Goal: Task Accomplishment & Management: Manage account settings

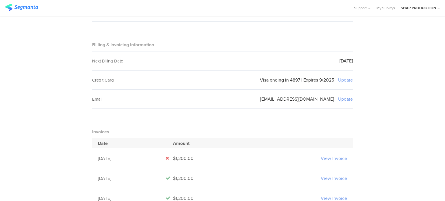
scroll to position [93, 0]
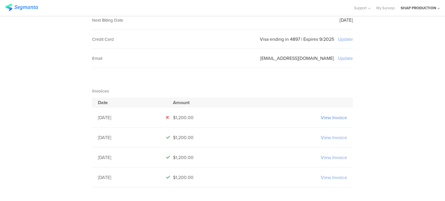
click at [323, 119] on link "View Invoice" at bounding box center [333, 117] width 26 height 7
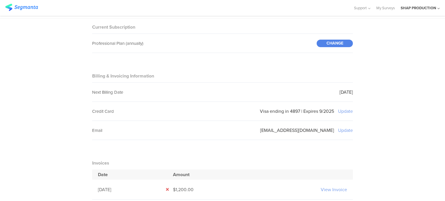
scroll to position [0, 0]
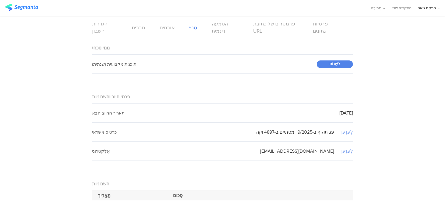
click at [94, 23] on font "הגדרות חשבון" at bounding box center [99, 27] width 15 height 14
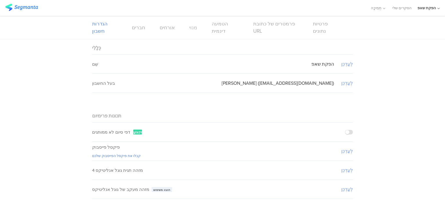
click at [190, 25] on font "מִנוּי" at bounding box center [193, 27] width 8 height 7
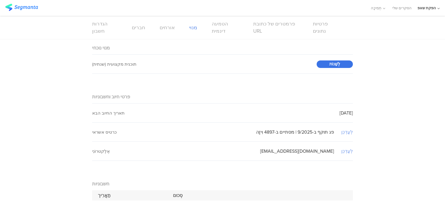
click at [340, 65] on div "לְשַׁנוֹת" at bounding box center [334, 65] width 36 height 8
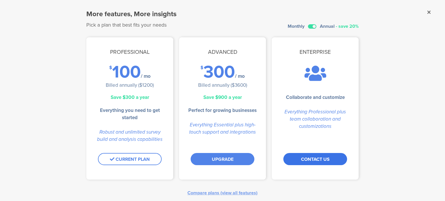
click at [322, 157] on link "CONTACT US" at bounding box center [315, 159] width 64 height 12
click at [338, 107] on sg-plan "Enterprise Collaborate and customize Everything Professional plus team collabor…" at bounding box center [315, 108] width 87 height 142
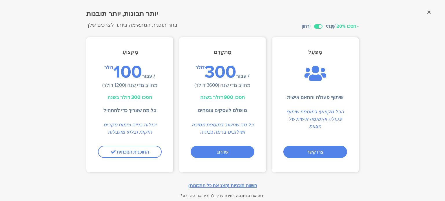
scroll to position [6, 0]
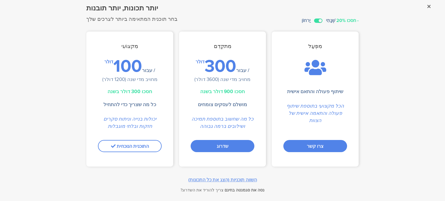
click at [139, 143] on div "התוכנית הנוכחית" at bounding box center [129, 148] width 87 height 37
click at [302, 145] on link "צרו קשר" at bounding box center [315, 146] width 64 height 12
click at [94, 104] on ul "כל מה שצריך כדי להתחיל" at bounding box center [129, 104] width 87 height 7
click at [129, 117] on font "יכולות בנייה וניתוח סקרים חזקות ובלתי מוגבלות" at bounding box center [129, 123] width 53 height 14
click at [118, 89] on font "חסכו 300 דולר בשנה" at bounding box center [129, 91] width 45 height 7
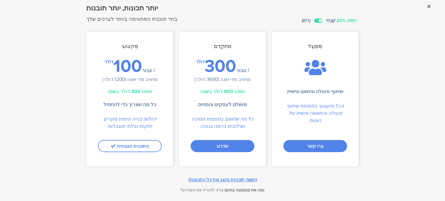
click at [244, 178] on font "השווה תוכניות (הצג את כל התכונות)" at bounding box center [222, 180] width 69 height 7
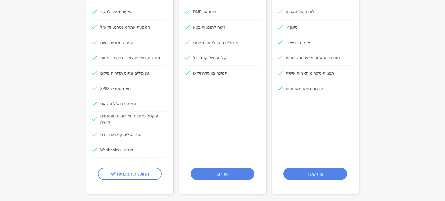
scroll to position [224, 0]
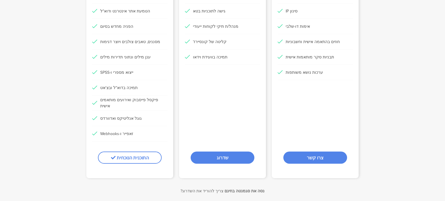
click at [127, 158] on div "התוכנית הנוכחית" at bounding box center [129, 160] width 87 height 37
click at [232, 189] on font "נסה את סגמנטה בחינם" at bounding box center [244, 191] width 40 height 6
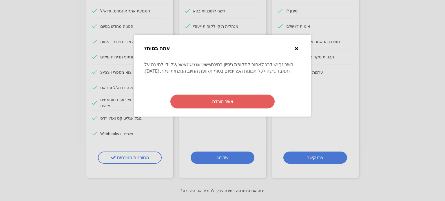
click at [296, 46] on icon at bounding box center [296, 48] width 3 height 5
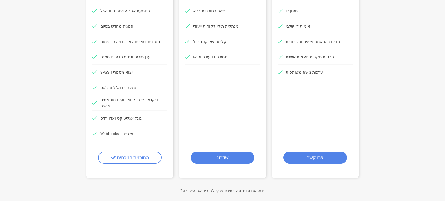
click at [123, 155] on div "התוכנית הנוכחית" at bounding box center [129, 160] width 87 height 37
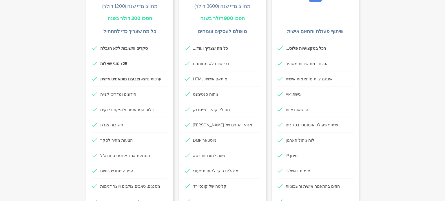
scroll to position [0, 0]
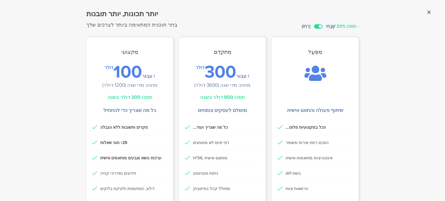
click at [315, 28] on label at bounding box center [318, 26] width 8 height 4
click at [0, 0] on input "checkbox" at bounding box center [0, 0] width 0 height 0
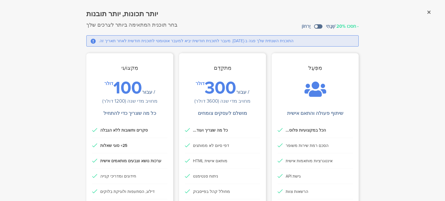
click at [318, 28] on label at bounding box center [318, 26] width 8 height 4
click at [0, 0] on input "checkbox" at bounding box center [0, 0] width 0 height 0
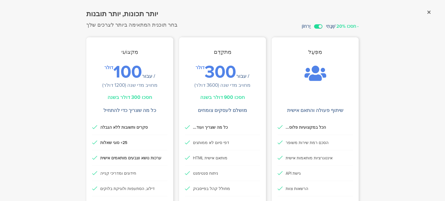
click at [314, 25] on label at bounding box center [318, 26] width 8 height 4
click at [0, 0] on input "checkbox" at bounding box center [0, 0] width 0 height 0
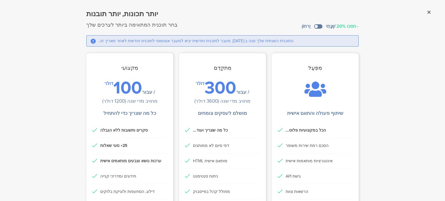
click at [427, 11] on icon at bounding box center [428, 12] width 3 height 5
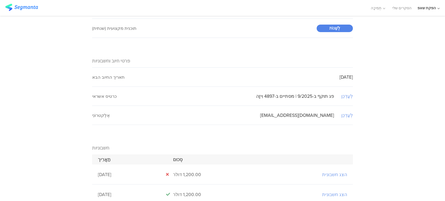
scroll to position [35, 0]
click at [347, 96] on font "לְעַדְכֵּן" at bounding box center [347, 97] width 12 height 7
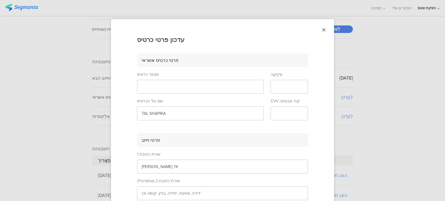
scroll to position [0, 0]
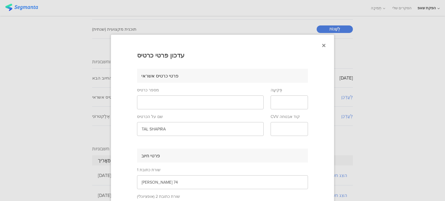
click at [322, 47] on icon at bounding box center [323, 45] width 3 height 5
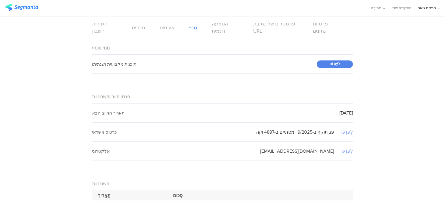
click at [101, 28] on link "הגדרות חשבון" at bounding box center [104, 27] width 25 height 14
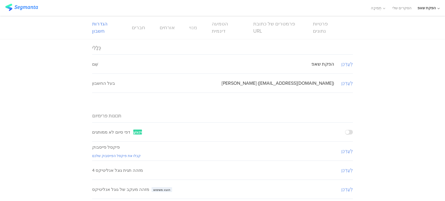
click at [189, 28] on font "מִנוּי" at bounding box center [193, 27] width 8 height 7
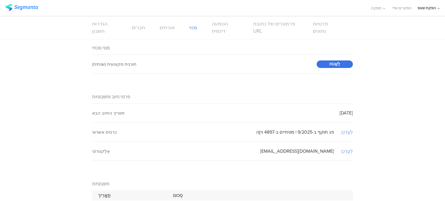
click at [334, 65] on font "לְשַׁנוֹת" at bounding box center [334, 64] width 11 height 6
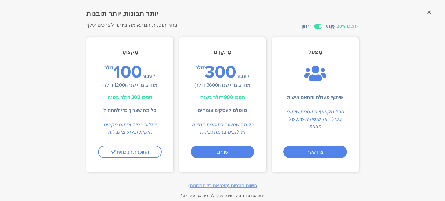
click at [142, 149] on div "התוכנית הנוכחית" at bounding box center [129, 154] width 87 height 37
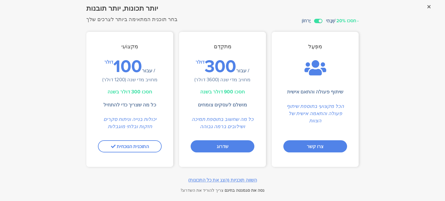
scroll to position [6, 0]
click at [218, 180] on font "השווה תוכניות (הצג את כל התכונות)" at bounding box center [222, 180] width 69 height 7
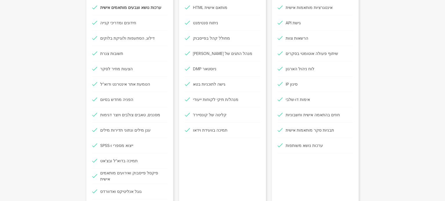
click at [127, 127] on font "ענן מילים ונתוני תדירות מילים" at bounding box center [125, 130] width 50 height 6
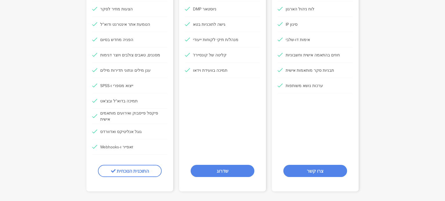
scroll to position [224, 0]
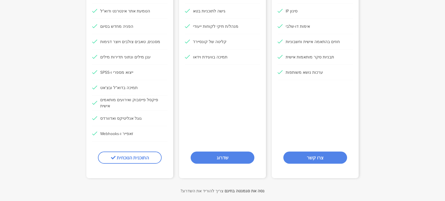
click at [118, 160] on div "התוכנית הנוכחית" at bounding box center [129, 160] width 87 height 37
click at [129, 157] on div "התוכנית הנוכחית" at bounding box center [129, 160] width 87 height 37
click at [125, 156] on div "התוכנית הנוכחית" at bounding box center [129, 160] width 87 height 37
click at [142, 161] on div "התוכנית הנוכחית" at bounding box center [129, 160] width 87 height 37
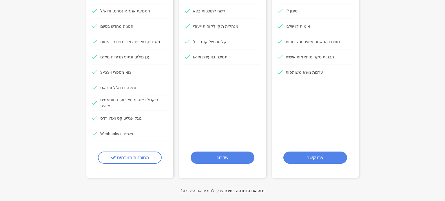
click at [236, 191] on font "נסה את סגמנטה בחינם" at bounding box center [244, 191] width 40 height 6
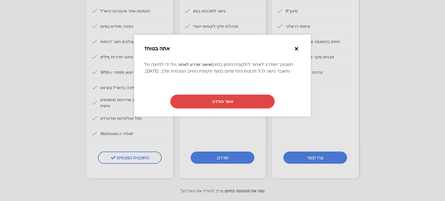
click at [246, 100] on div "אשר הורדה" at bounding box center [222, 102] width 104 height 14
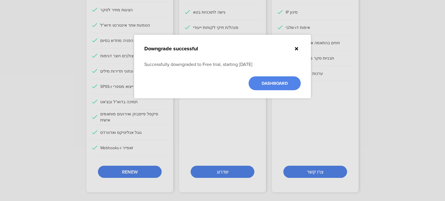
scroll to position [221, 0]
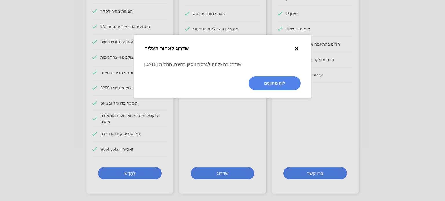
click at [298, 46] on div at bounding box center [296, 48] width 9 height 7
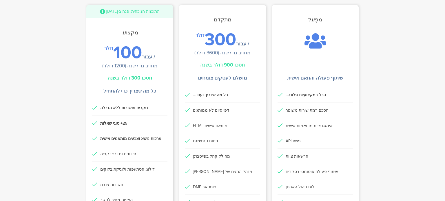
scroll to position [0, 0]
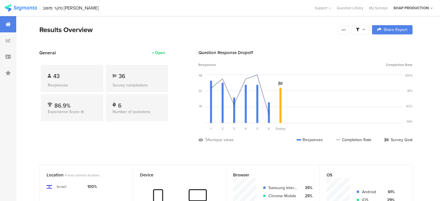
scroll to position [40, 0]
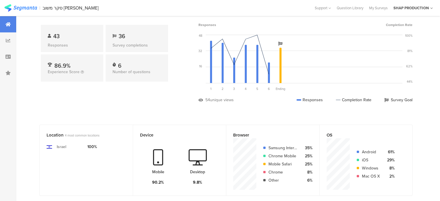
click at [23, 4] on section "| סקר משוב בצלאל Help Center Live Chat Support Question Library My Surveys My A…" at bounding box center [220, 8] width 440 height 16
click at [22, 9] on img at bounding box center [20, 7] width 33 height 7
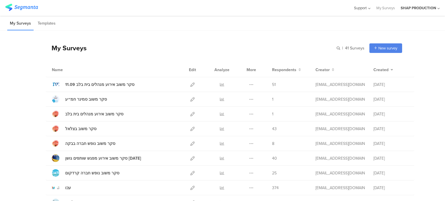
click at [367, 7] on icon at bounding box center [369, 8] width 4 height 4
click at [403, 28] on div "My Surveys Templates" at bounding box center [222, 23] width 445 height 15
click at [413, 9] on div "SHAP PRODUCTION" at bounding box center [417, 8] width 35 height 6
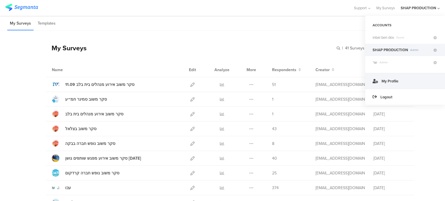
click at [391, 81] on span "My Profile" at bounding box center [389, 81] width 17 height 6
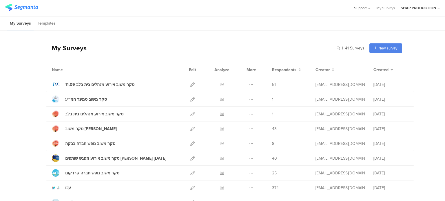
click at [358, 8] on span "Support" at bounding box center [360, 8] width 13 height 6
click at [329, 30] on div "Help Center" at bounding box center [334, 27] width 72 height 13
click at [362, 8] on span "Support" at bounding box center [360, 8] width 13 height 6
click at [324, 39] on div "Live Chat" at bounding box center [334, 40] width 72 height 13
click at [380, 11] on div "תְמִיכָה" at bounding box center [377, 8] width 17 height 16
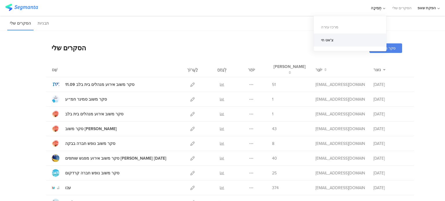
click at [333, 40] on font "צ'אט חי" at bounding box center [327, 40] width 12 height 6
